Goal: Navigation & Orientation: Find specific page/section

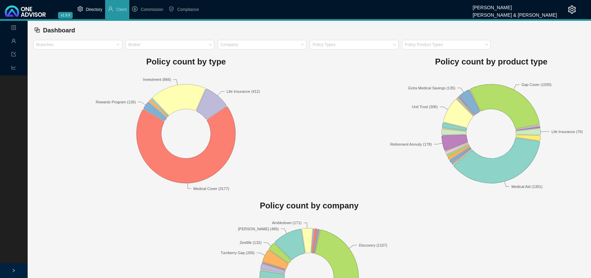
click at [95, 9] on span "Directory" at bounding box center [94, 9] width 16 height 5
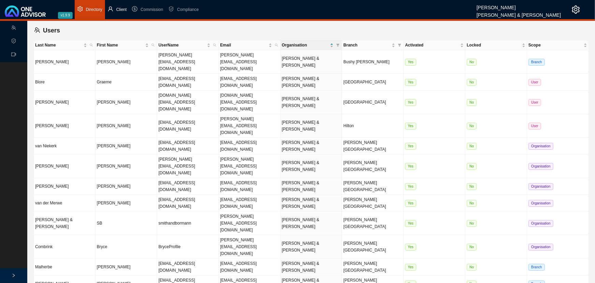
click at [121, 8] on span "Client" at bounding box center [121, 9] width 11 height 5
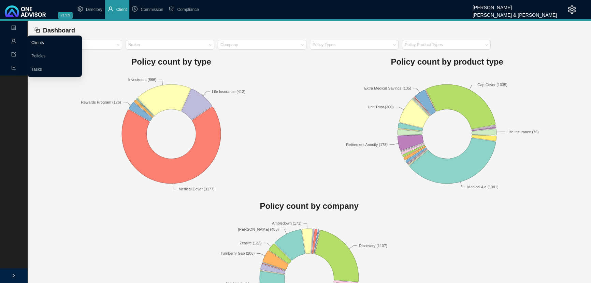
click at [42, 41] on link "Clients" at bounding box center [37, 42] width 13 height 5
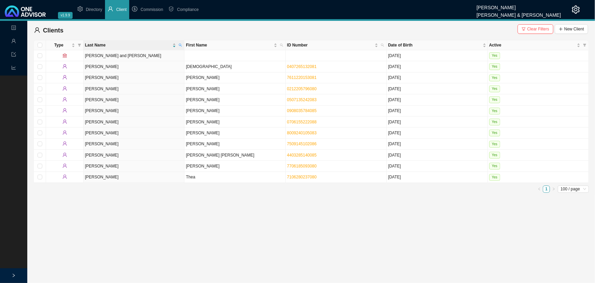
click at [12, 273] on icon "right" at bounding box center [14, 275] width 4 height 4
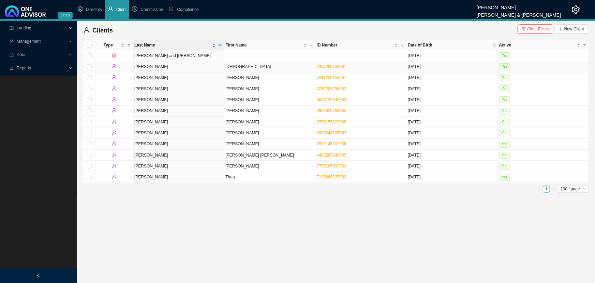
click at [194, 65] on td "[PERSON_NAME]" at bounding box center [178, 66] width 91 height 11
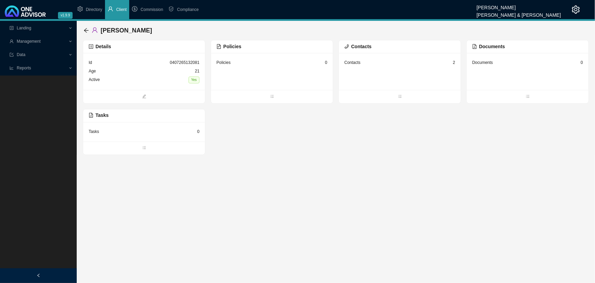
click at [63, 41] on span "Management" at bounding box center [39, 41] width 59 height 12
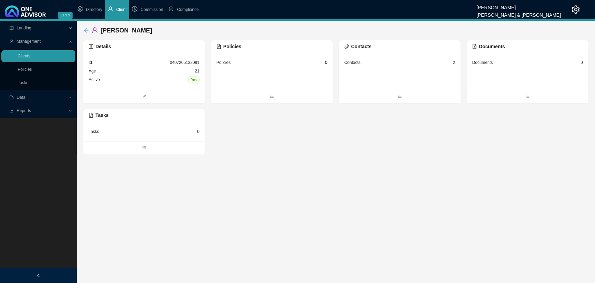
click at [87, 29] on icon "arrow-left" at bounding box center [86, 30] width 5 height 5
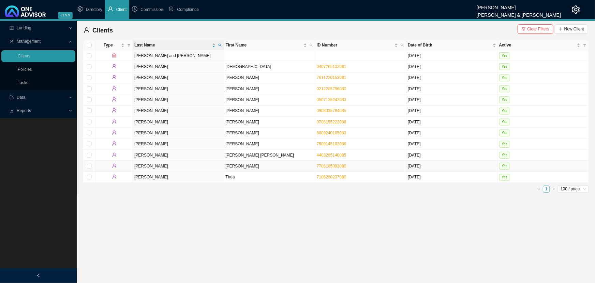
click at [255, 167] on td "[PERSON_NAME]" at bounding box center [269, 165] width 91 height 11
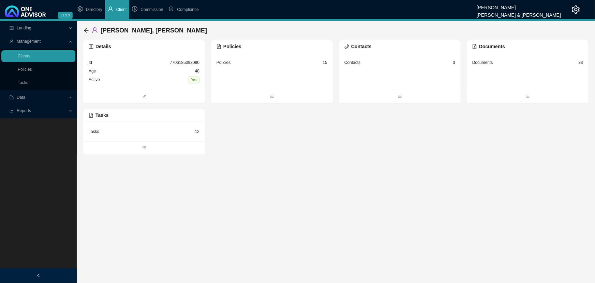
click at [142, 60] on div "Id 7706185093080" at bounding box center [144, 62] width 111 height 9
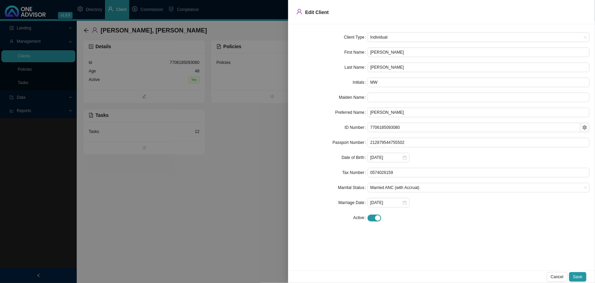
click at [200, 219] on div at bounding box center [297, 141] width 595 height 283
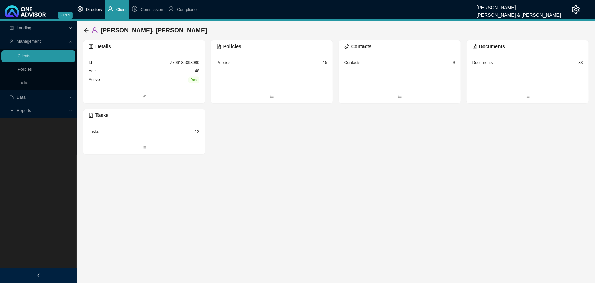
click at [91, 8] on span "Directory" at bounding box center [94, 9] width 16 height 5
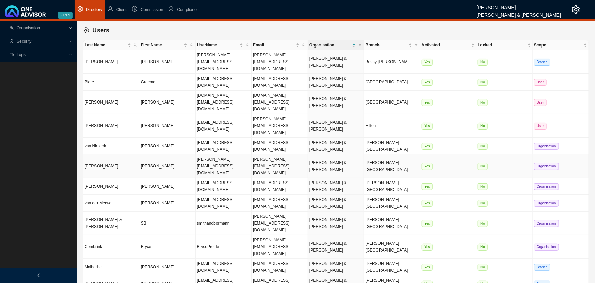
click at [165, 154] on td "[PERSON_NAME]" at bounding box center [168, 166] width 56 height 24
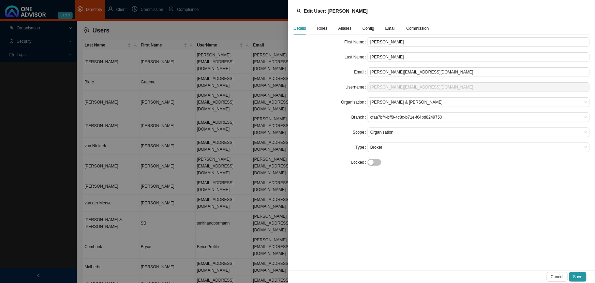
click at [321, 28] on span "Roles" at bounding box center [322, 28] width 11 height 4
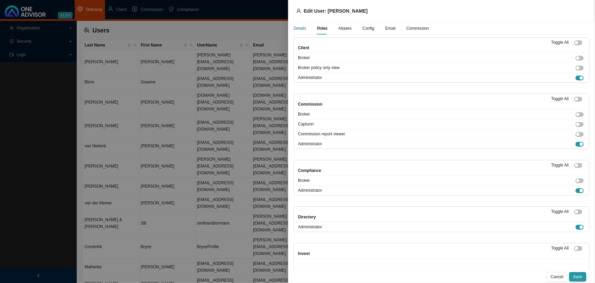
click at [300, 25] on div "Details" at bounding box center [300, 28] width 13 height 7
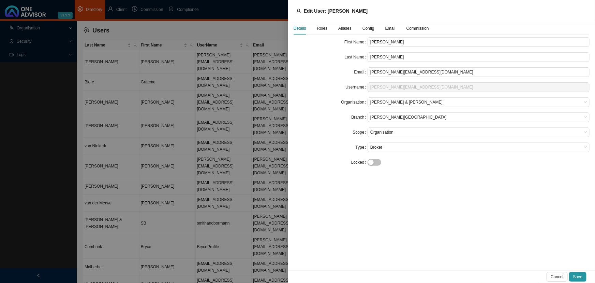
click at [326, 28] on span "Roles" at bounding box center [322, 28] width 11 height 4
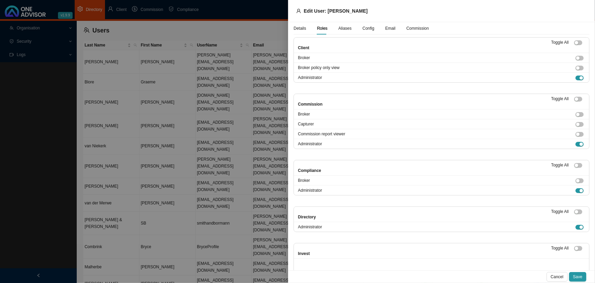
click at [342, 27] on span "Aliases" at bounding box center [344, 28] width 13 height 4
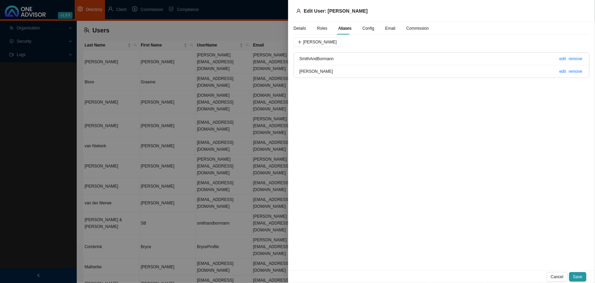
click at [368, 28] on span "Config" at bounding box center [369, 28] width 12 height 4
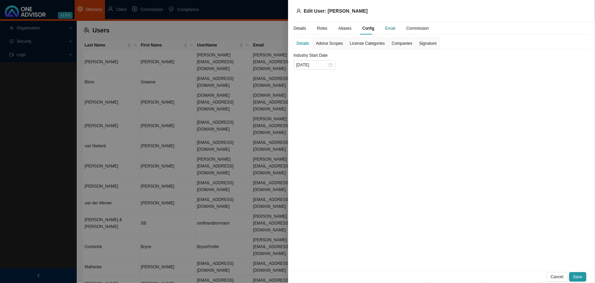
click at [386, 29] on div "Email" at bounding box center [391, 28] width 10 height 7
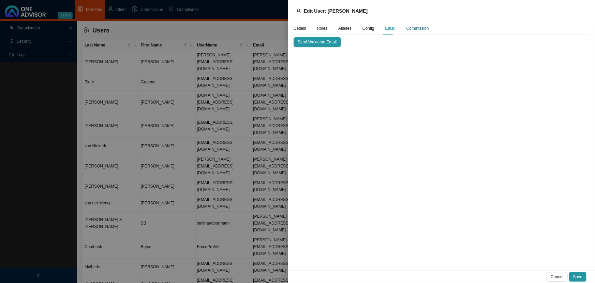
click at [424, 27] on div "Commission" at bounding box center [418, 28] width 23 height 7
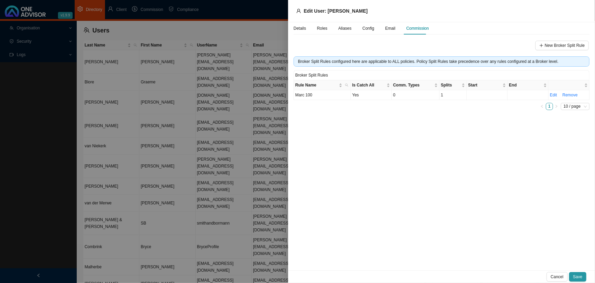
click at [322, 28] on span "Roles" at bounding box center [322, 28] width 11 height 4
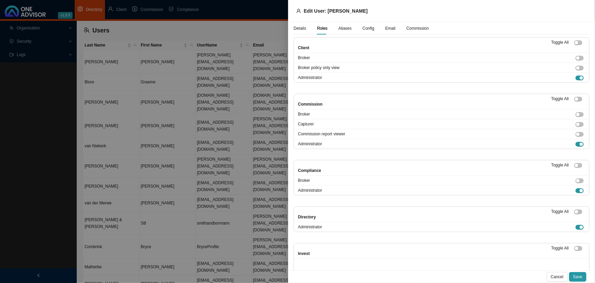
click at [232, 228] on div at bounding box center [297, 141] width 595 height 283
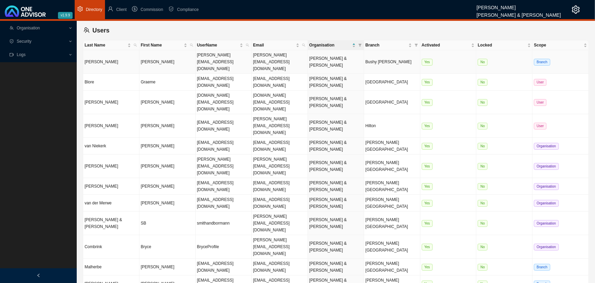
click at [166, 54] on td "[PERSON_NAME]" at bounding box center [168, 62] width 56 height 24
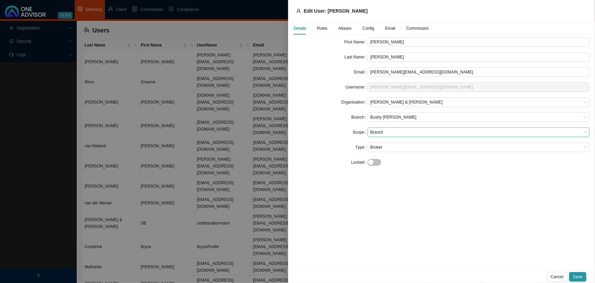
click at [401, 131] on span "Branch" at bounding box center [479, 132] width 217 height 9
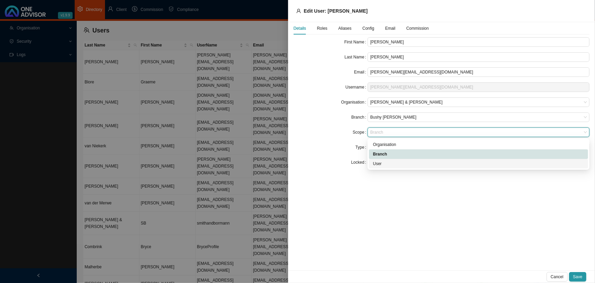
click at [383, 163] on div "User" at bounding box center [478, 163] width 211 height 7
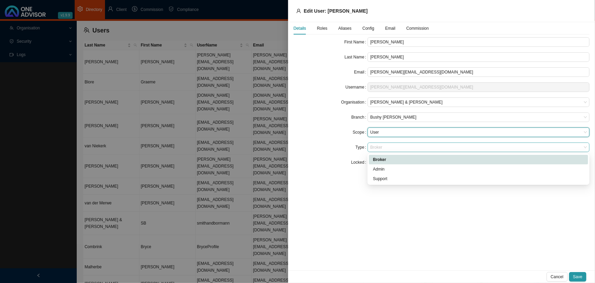
click at [391, 146] on span "Broker" at bounding box center [479, 147] width 217 height 9
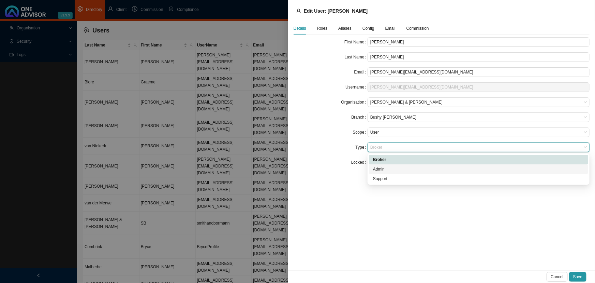
click at [388, 167] on div "Admin" at bounding box center [478, 168] width 211 height 7
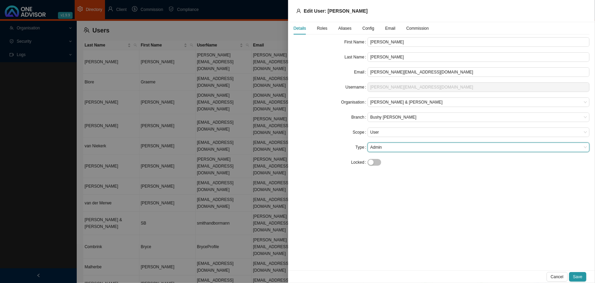
click at [323, 28] on span "Roles" at bounding box center [322, 28] width 11 height 4
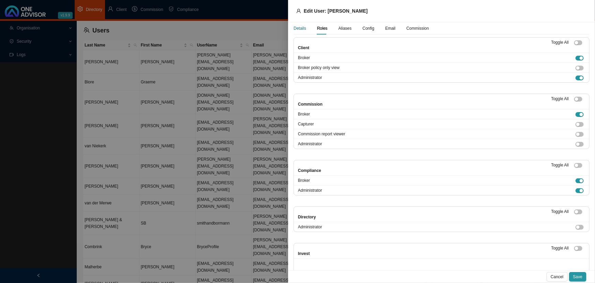
click at [301, 28] on div "Details" at bounding box center [300, 28] width 13 height 7
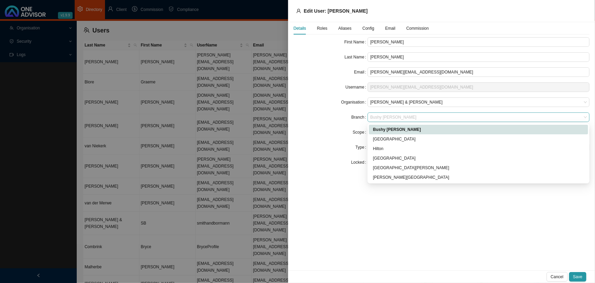
click at [402, 116] on span "Bushy [PERSON_NAME]" at bounding box center [479, 117] width 217 height 9
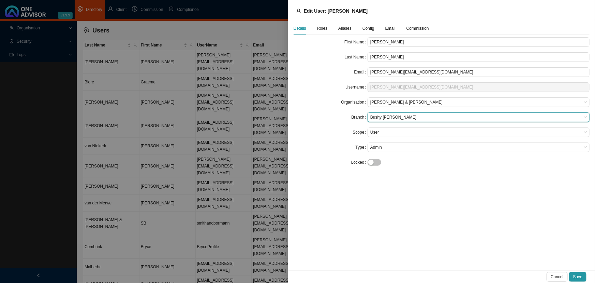
click at [35, 28] on div at bounding box center [297, 141] width 595 height 283
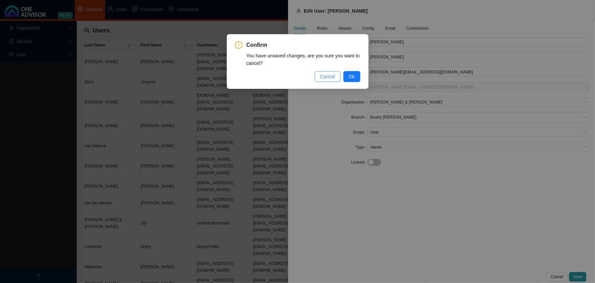
click at [331, 76] on span "Cancel" at bounding box center [327, 77] width 15 height 8
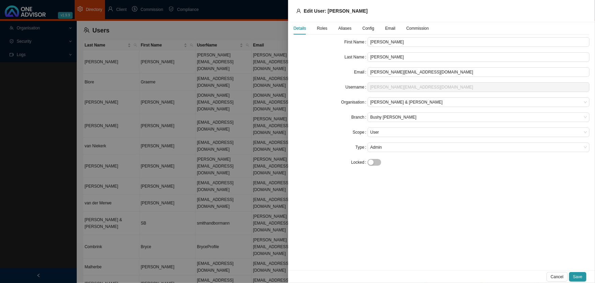
click at [146, 120] on div at bounding box center [297, 141] width 595 height 283
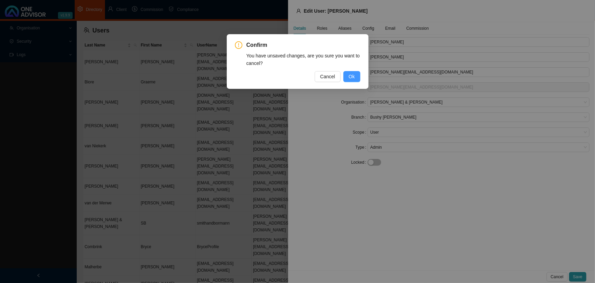
click at [351, 76] on span "Ok" at bounding box center [352, 77] width 6 height 8
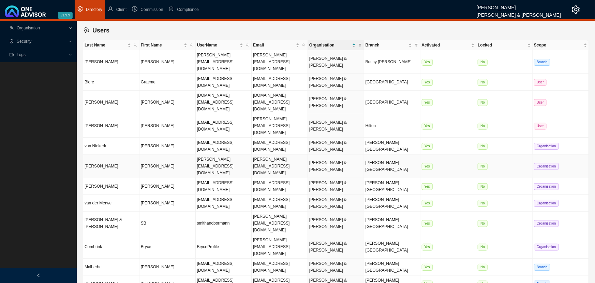
click at [147, 154] on td "[PERSON_NAME]" at bounding box center [168, 166] width 56 height 24
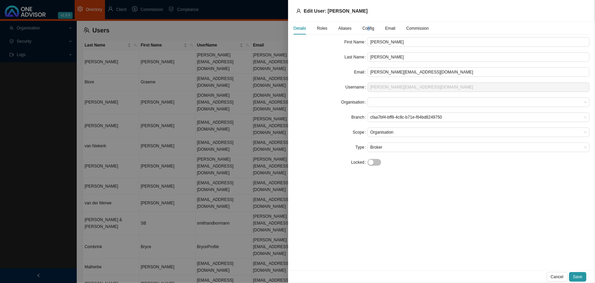
click at [367, 28] on span "Config" at bounding box center [369, 28] width 12 height 4
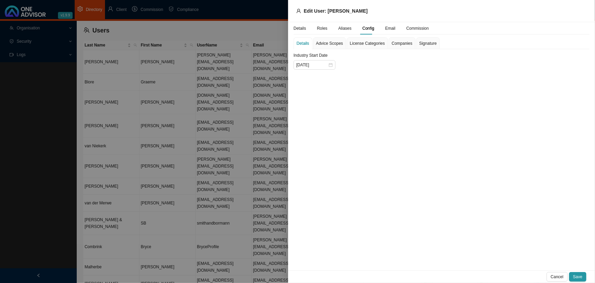
click at [35, 27] on div at bounding box center [297, 141] width 595 height 283
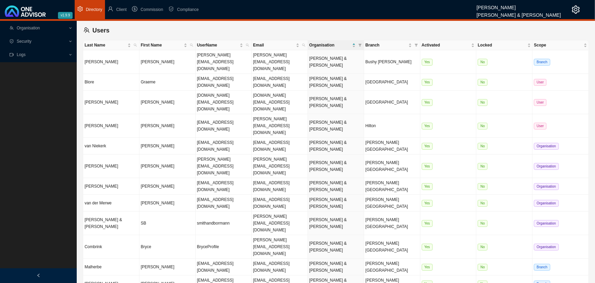
click at [35, 27] on span "Organisation" at bounding box center [28, 28] width 23 height 5
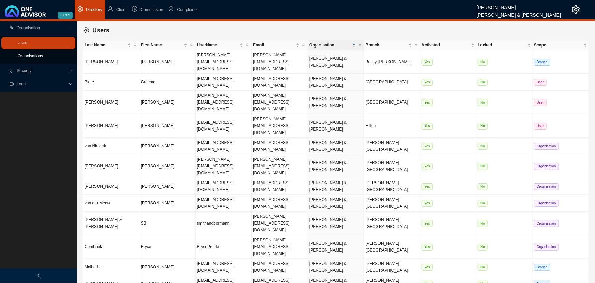
click at [23, 58] on link "Organisations" at bounding box center [30, 56] width 25 height 5
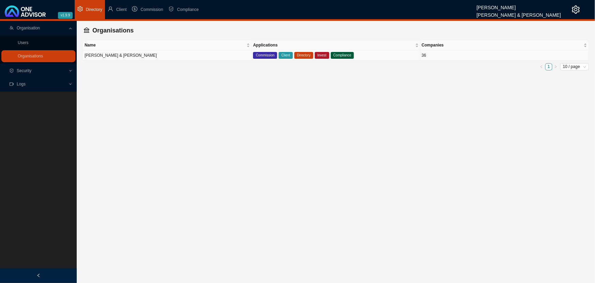
click at [174, 54] on td "[PERSON_NAME] & [PERSON_NAME]" at bounding box center [167, 55] width 169 height 10
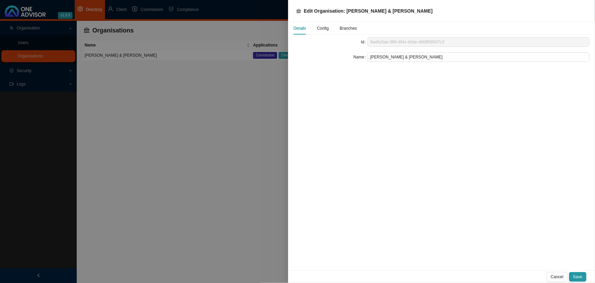
click at [320, 28] on span "Config" at bounding box center [323, 28] width 12 height 4
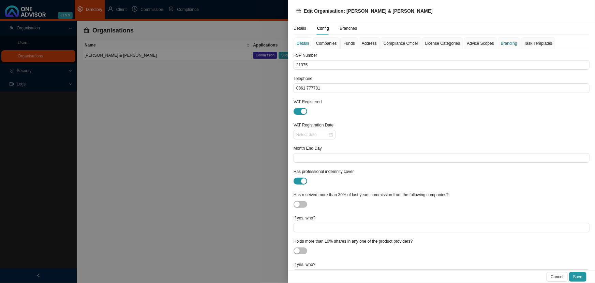
click at [504, 42] on div "Branding" at bounding box center [509, 43] width 16 height 7
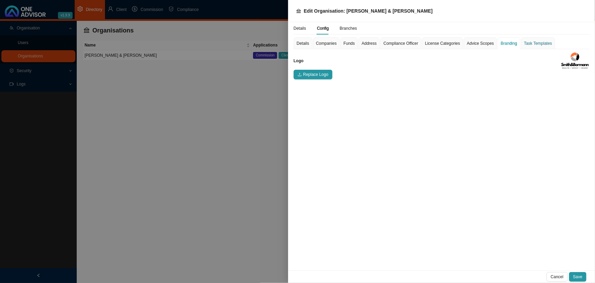
click at [529, 42] on div "Task Templates" at bounding box center [538, 43] width 28 height 7
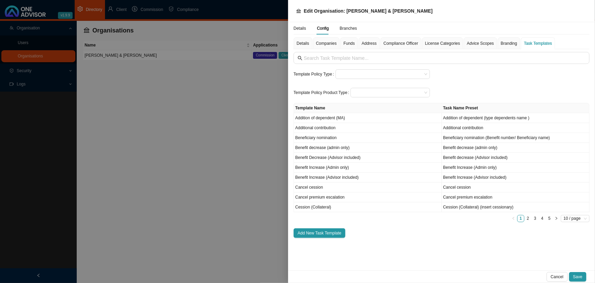
click at [240, 100] on div at bounding box center [297, 141] width 595 height 283
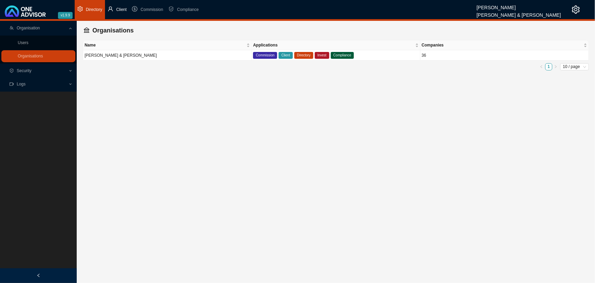
click at [119, 7] on span "Client" at bounding box center [121, 9] width 11 height 5
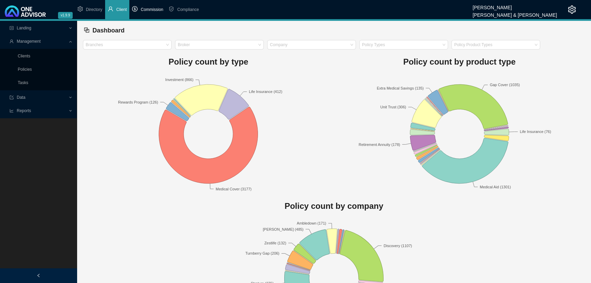
click at [149, 10] on span "Commission" at bounding box center [152, 9] width 23 height 5
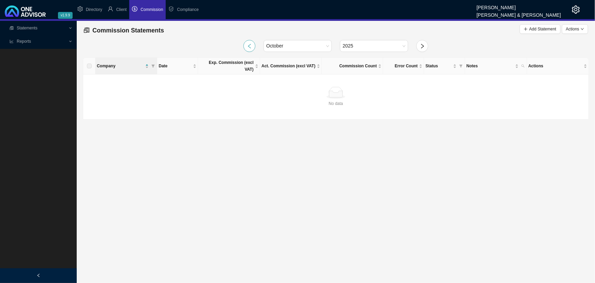
click at [250, 45] on icon "left" at bounding box center [249, 45] width 5 height 5
